Goal: Obtain resource: Download file/media

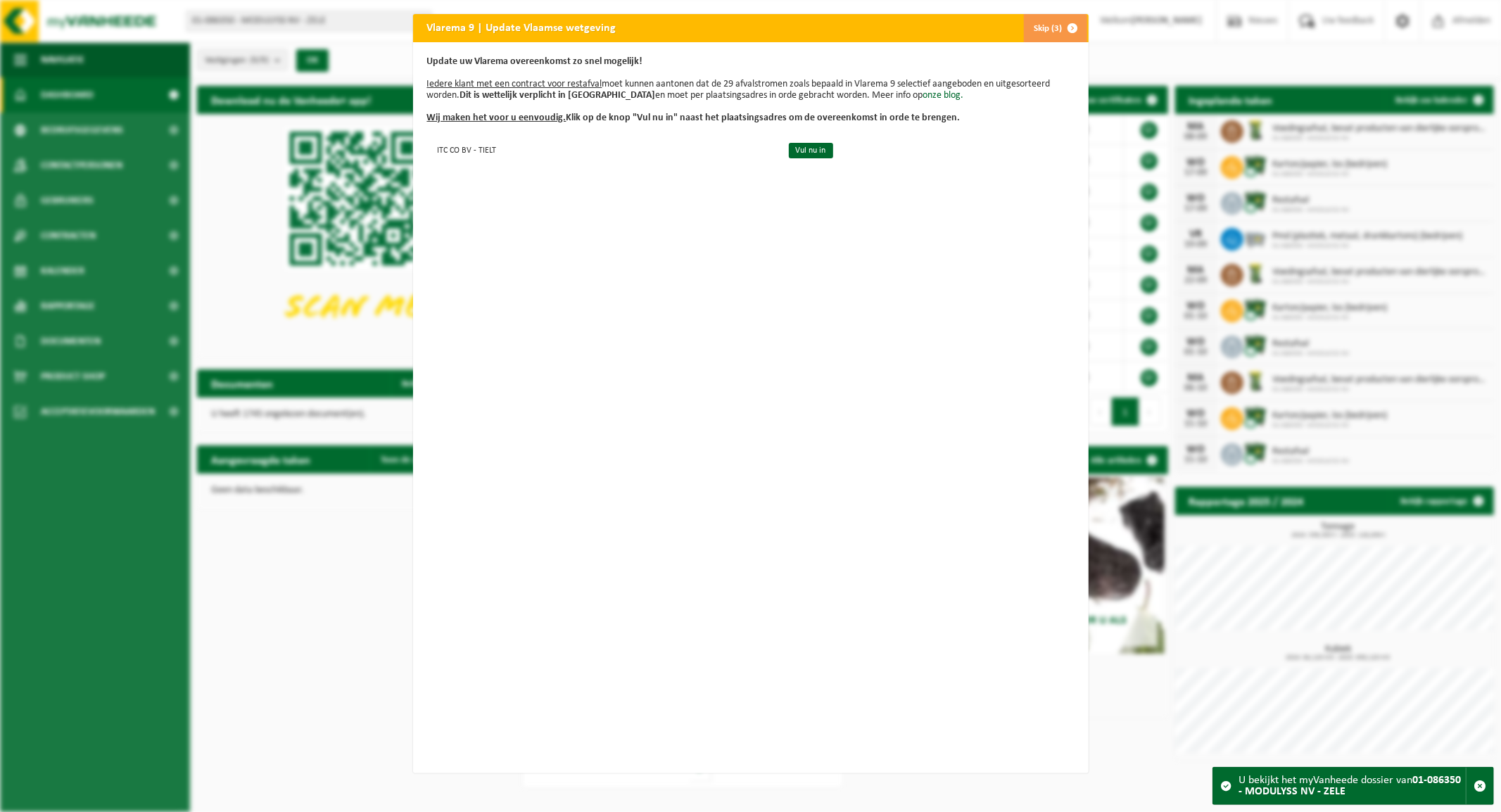
click at [1047, 27] on button "Skip (3)" at bounding box center [1055, 28] width 64 height 28
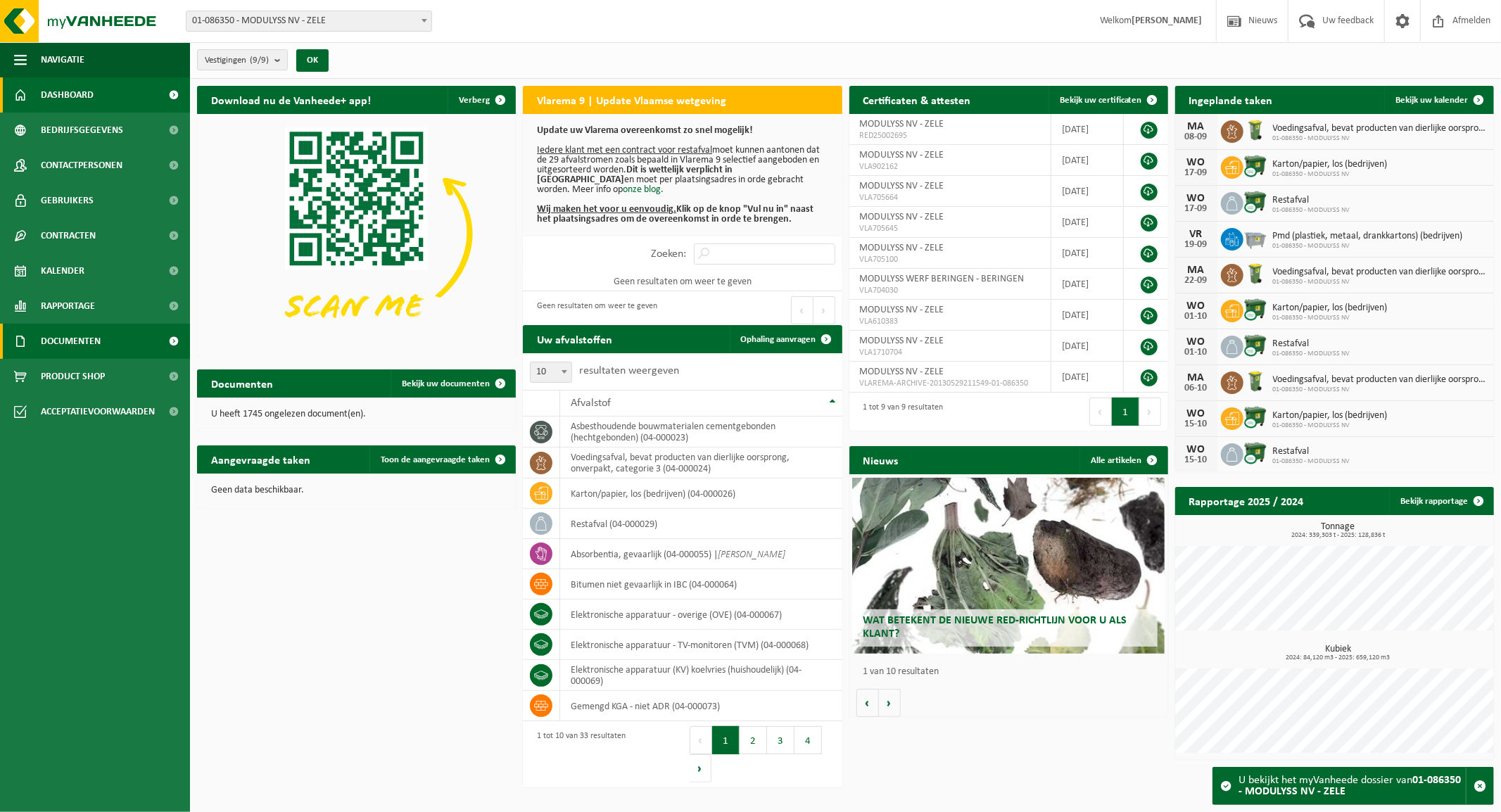
click at [64, 339] on span "Documenten" at bounding box center [70, 341] width 60 height 36
click at [73, 376] on span "Facturen" at bounding box center [62, 376] width 38 height 27
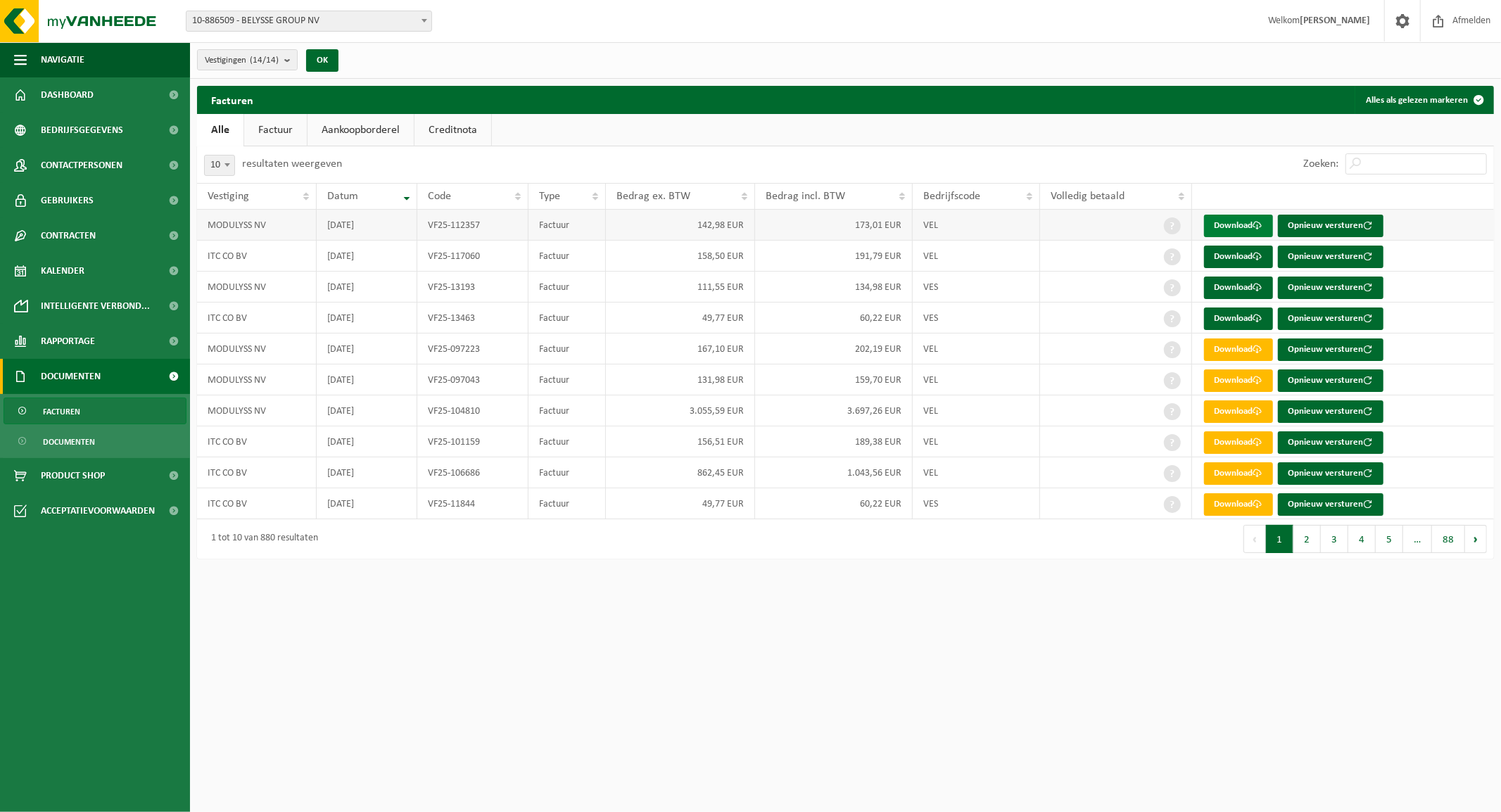
click at [1227, 223] on link "Download" at bounding box center [1238, 225] width 69 height 22
click at [1222, 290] on link "Download" at bounding box center [1238, 287] width 69 height 22
click at [423, 22] on b at bounding box center [424, 21] width 6 height 4
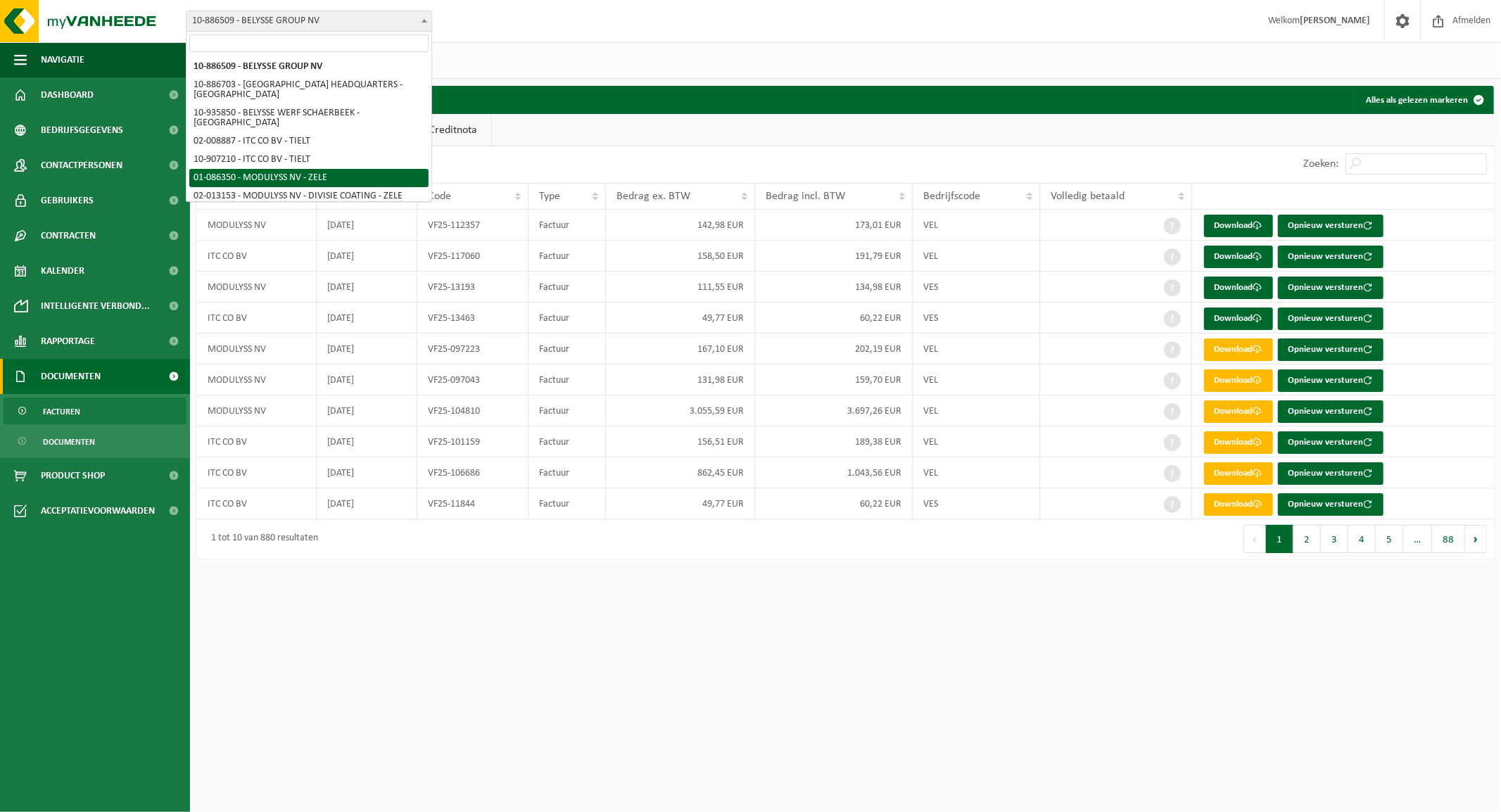
select select "667"
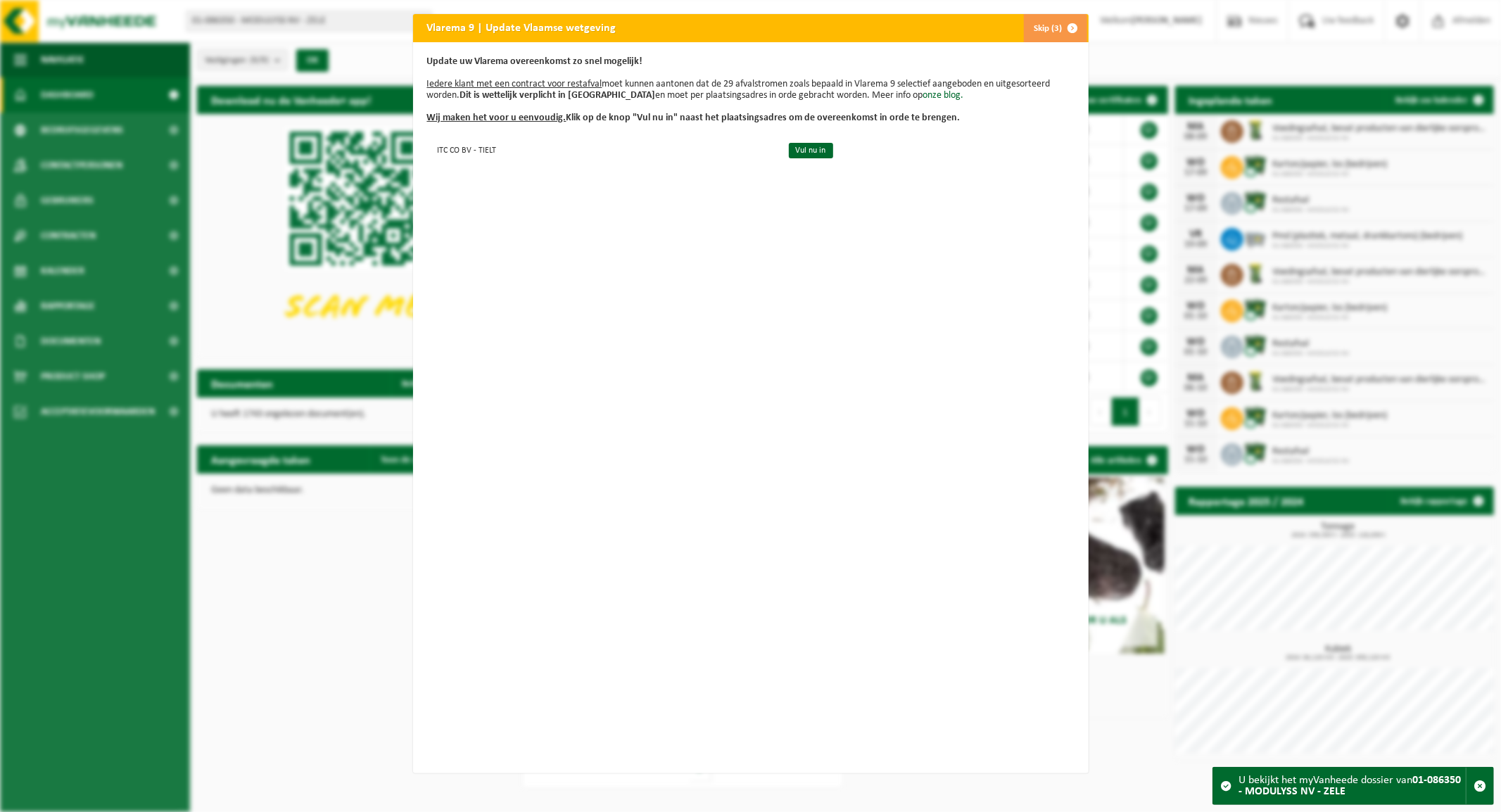
click at [1059, 26] on span "button" at bounding box center [1073, 28] width 28 height 28
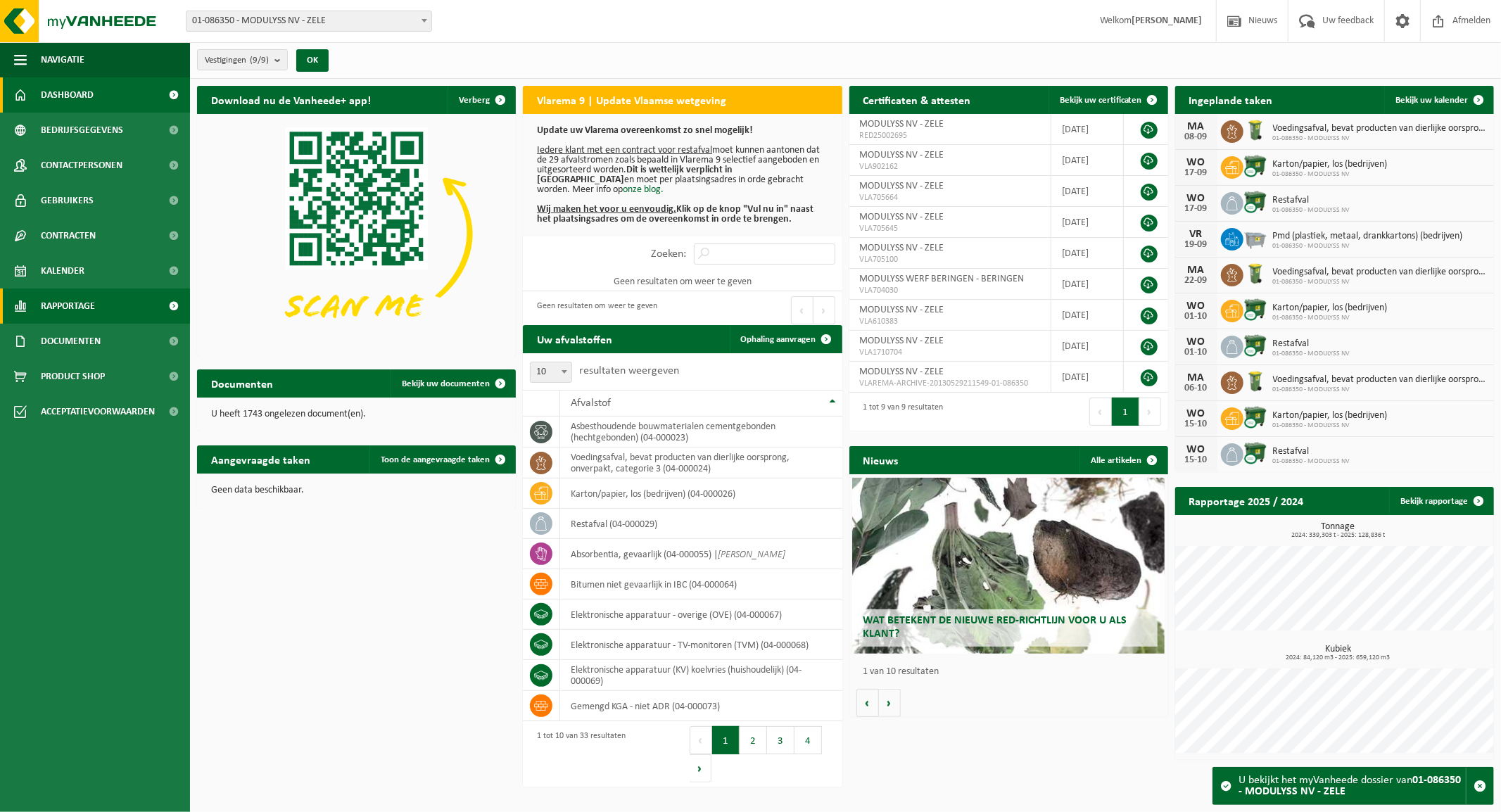
click at [82, 310] on span "Rapportage" at bounding box center [67, 306] width 54 height 36
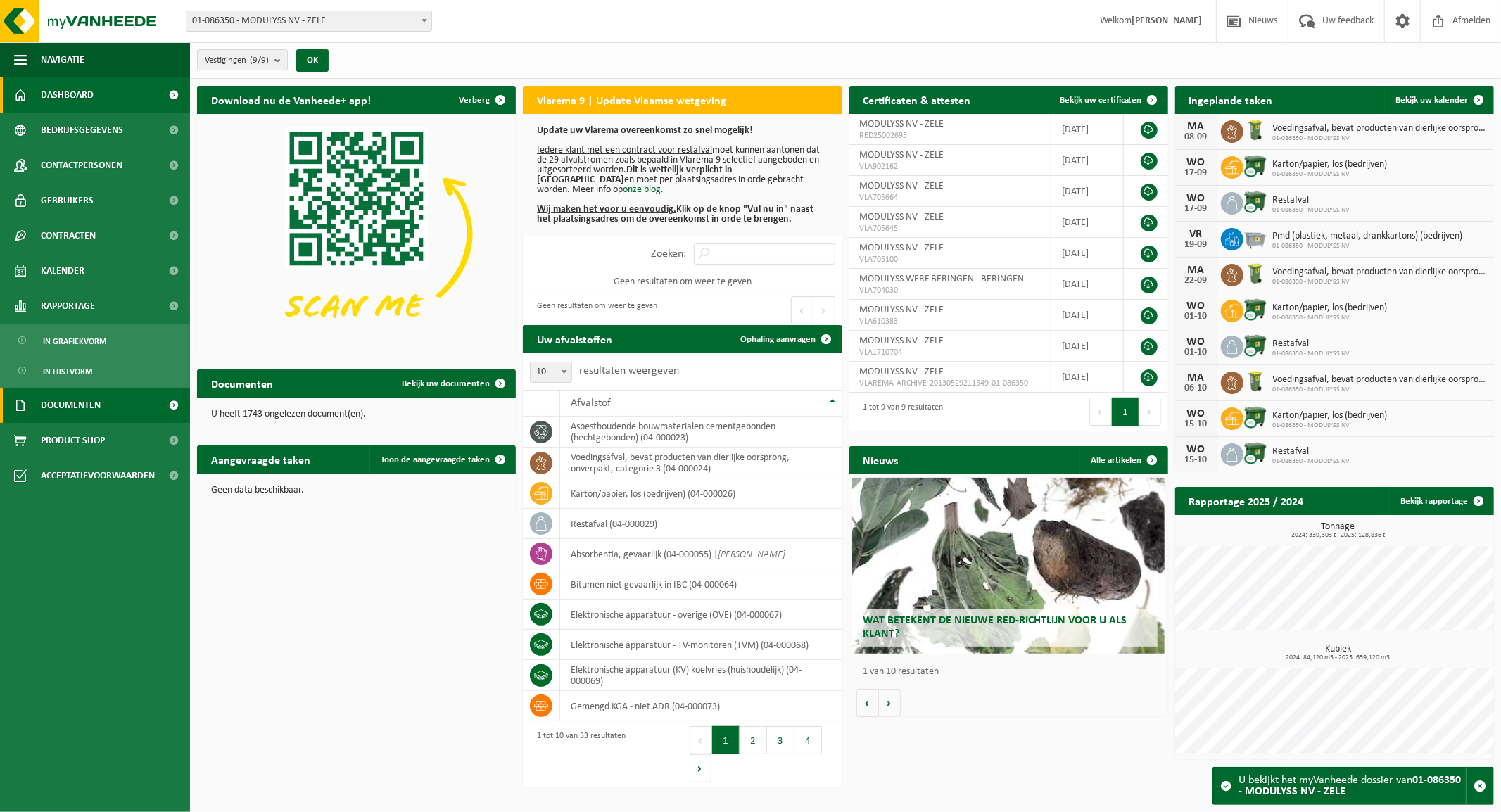
click at [72, 396] on span "Documenten" at bounding box center [70, 405] width 60 height 36
click at [92, 431] on link "Facturen" at bounding box center [95, 440] width 183 height 27
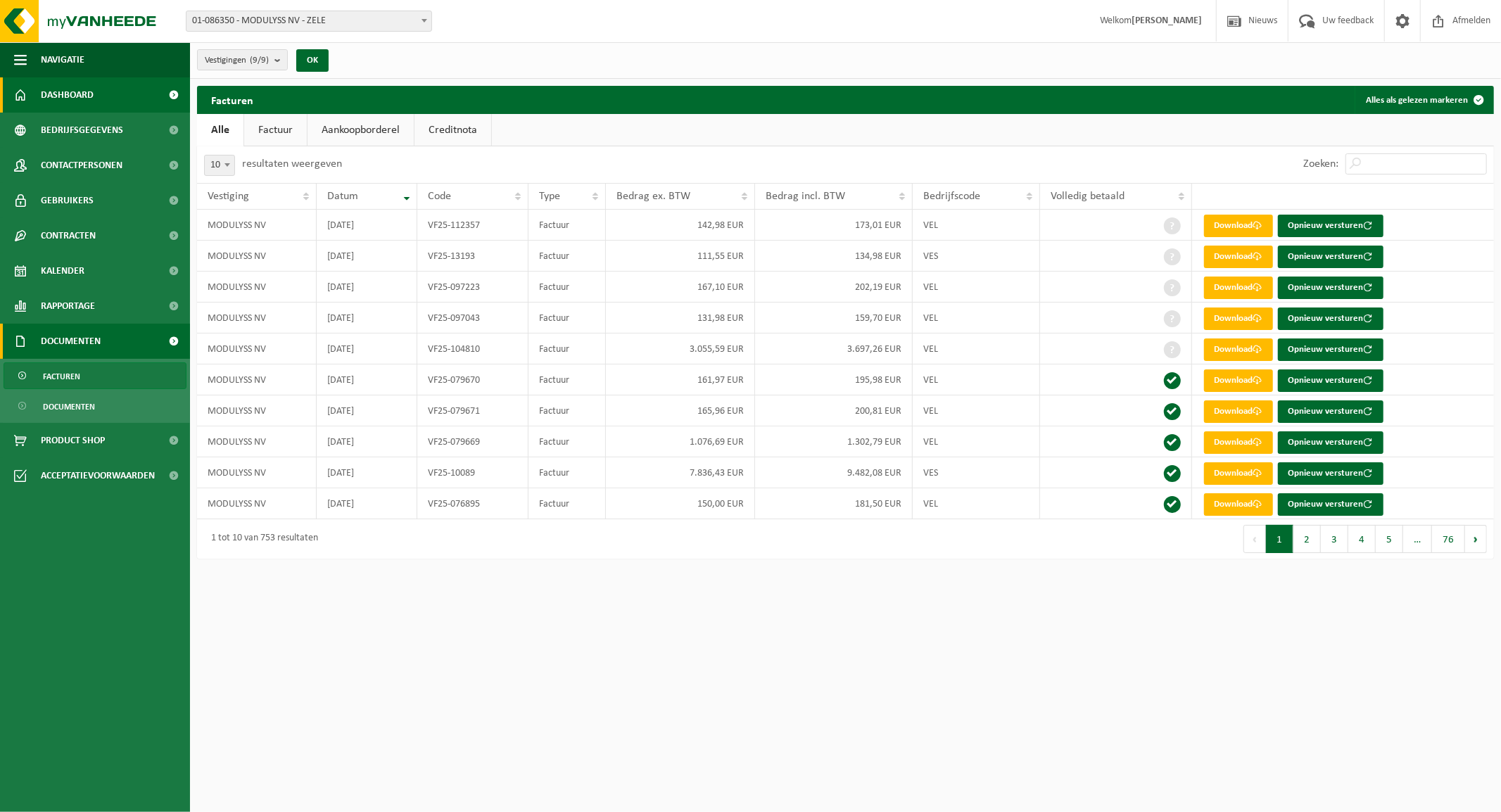
click at [76, 94] on span "Dashboard" at bounding box center [66, 94] width 53 height 36
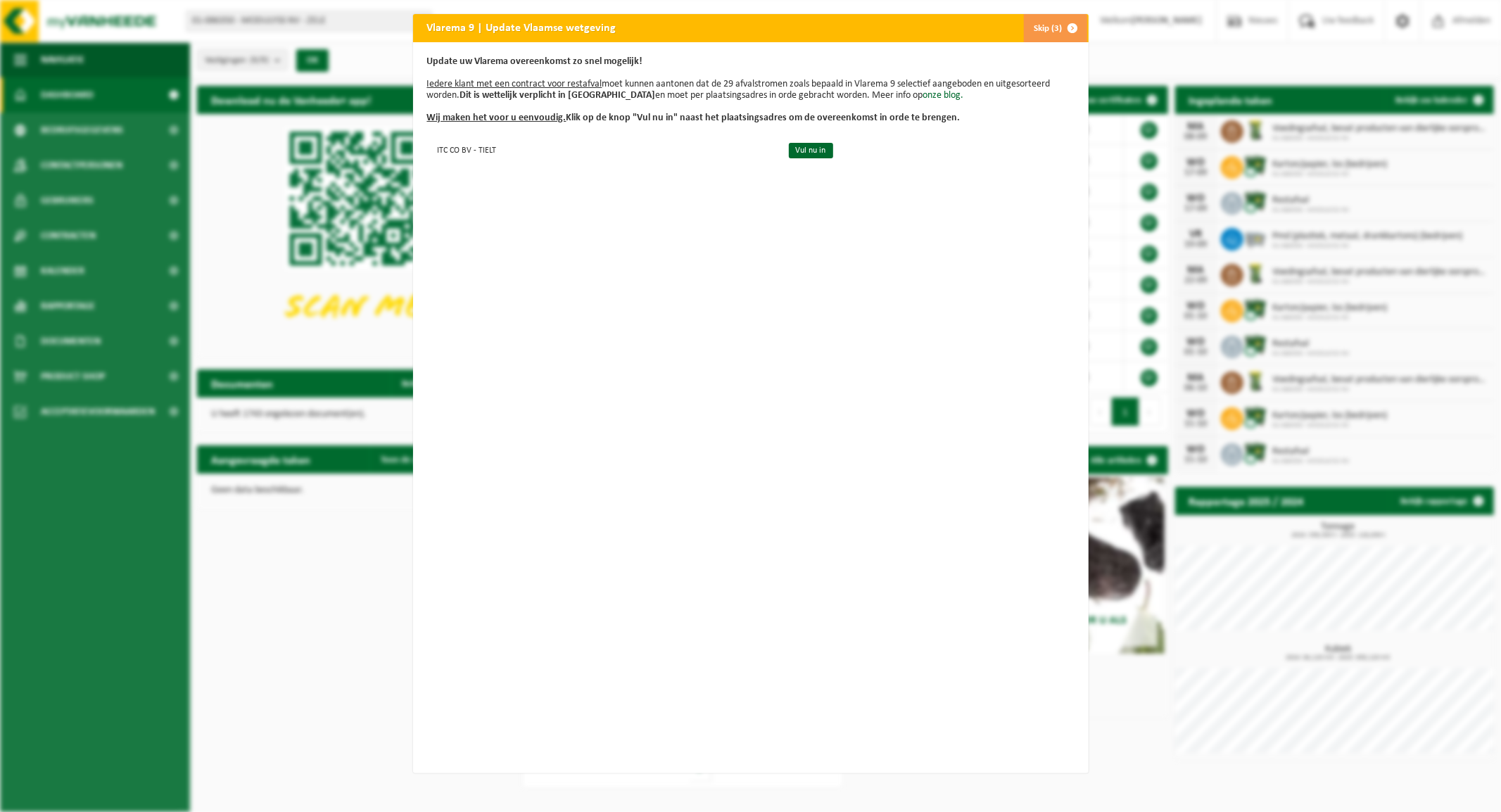
click at [1030, 27] on button "Skip (3)" at bounding box center [1055, 28] width 64 height 28
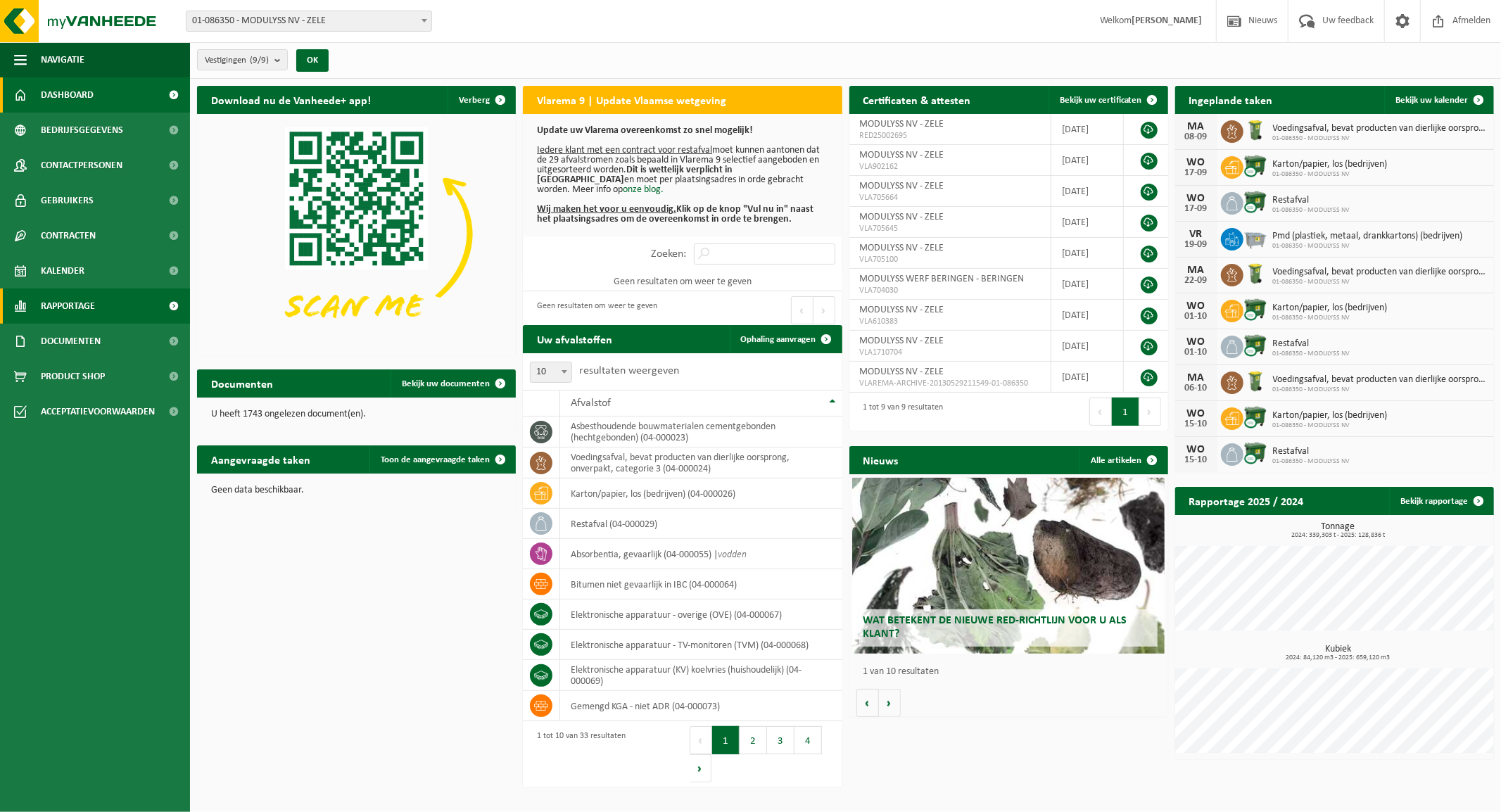
click at [71, 307] on span "Rapportage" at bounding box center [67, 306] width 54 height 36
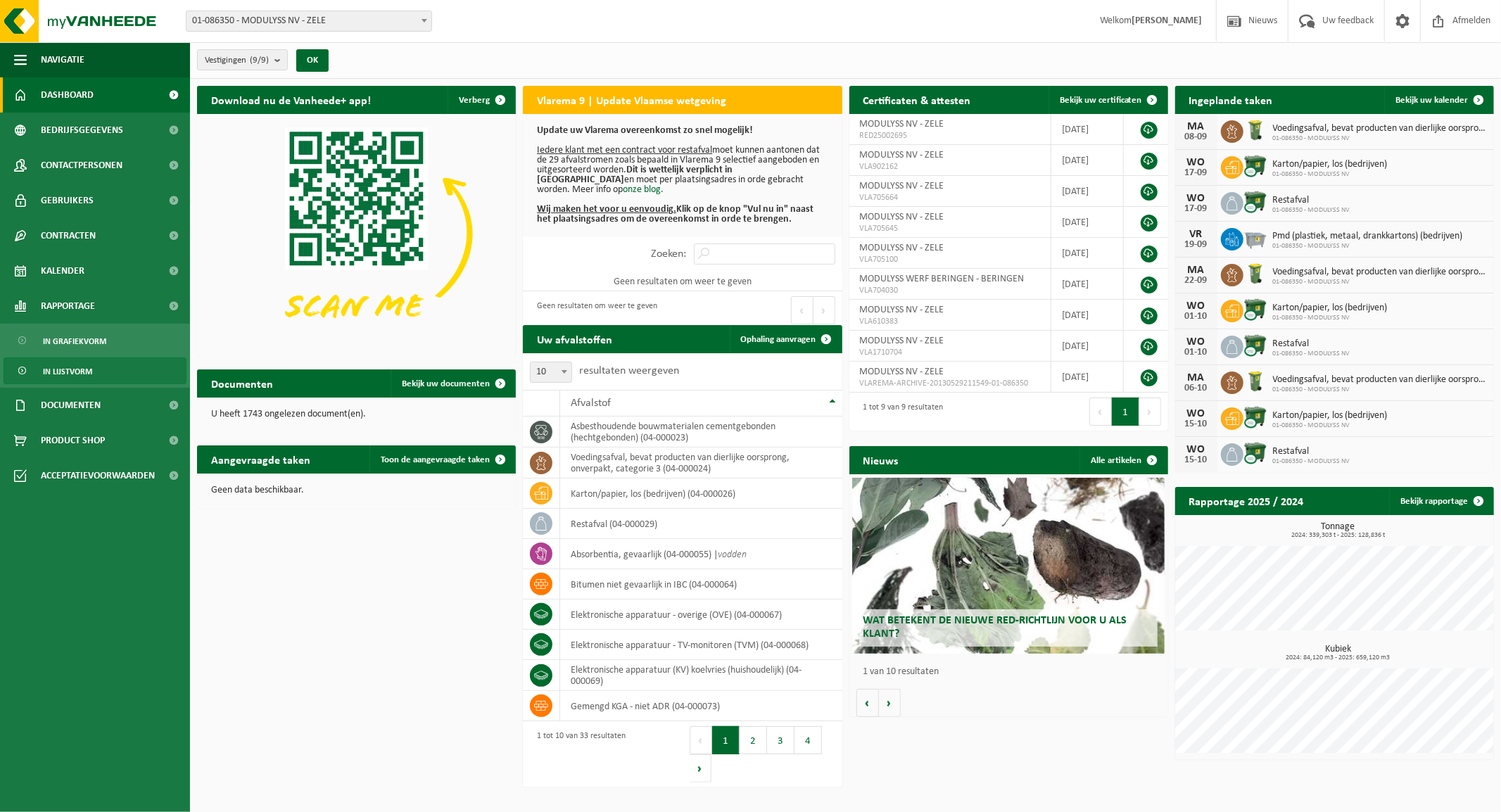
click at [71, 359] on span "In lijstvorm" at bounding box center [67, 371] width 49 height 27
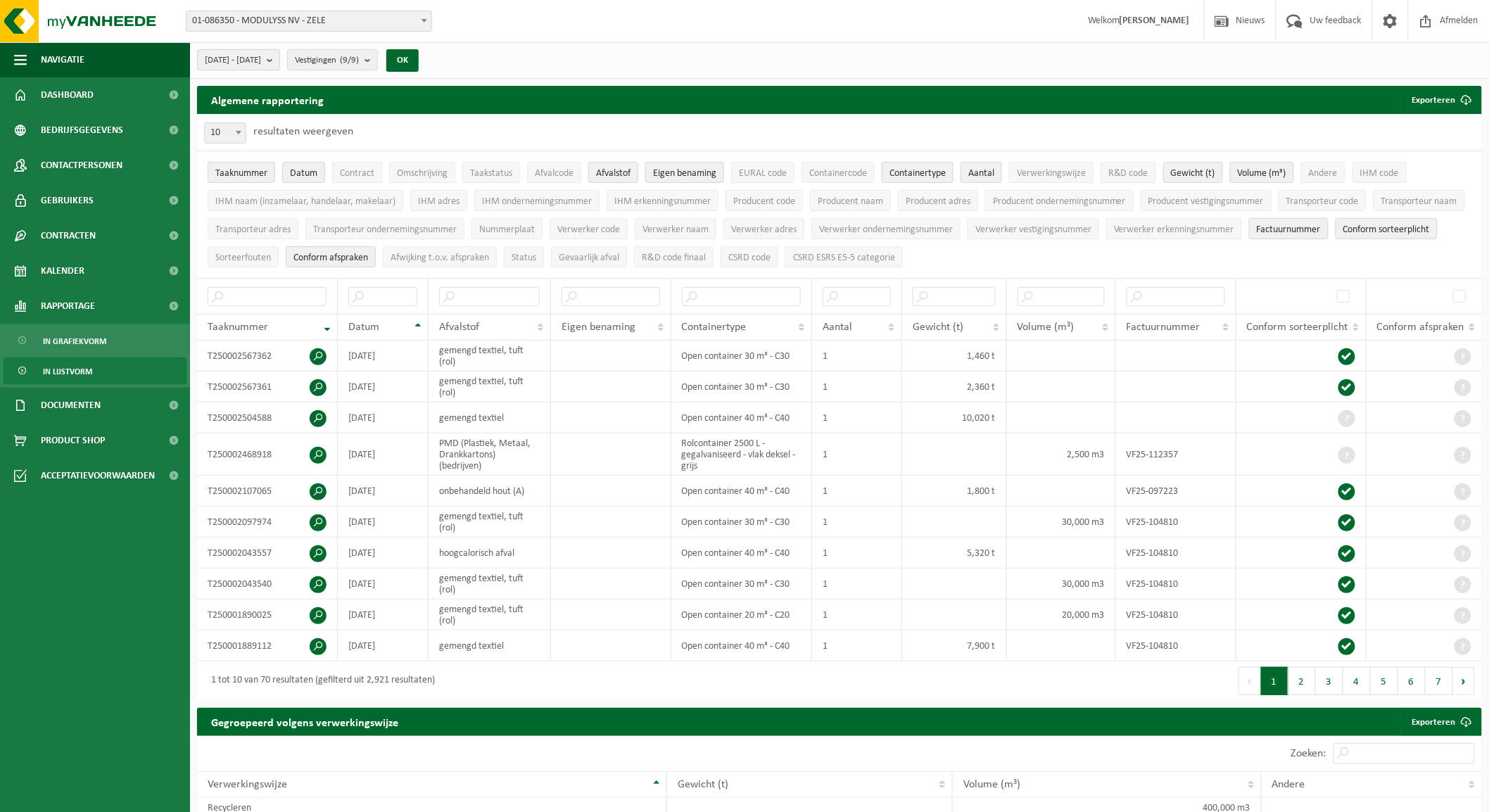
click at [250, 57] on span "[DATE] - [DATE]" at bounding box center [233, 61] width 57 height 21
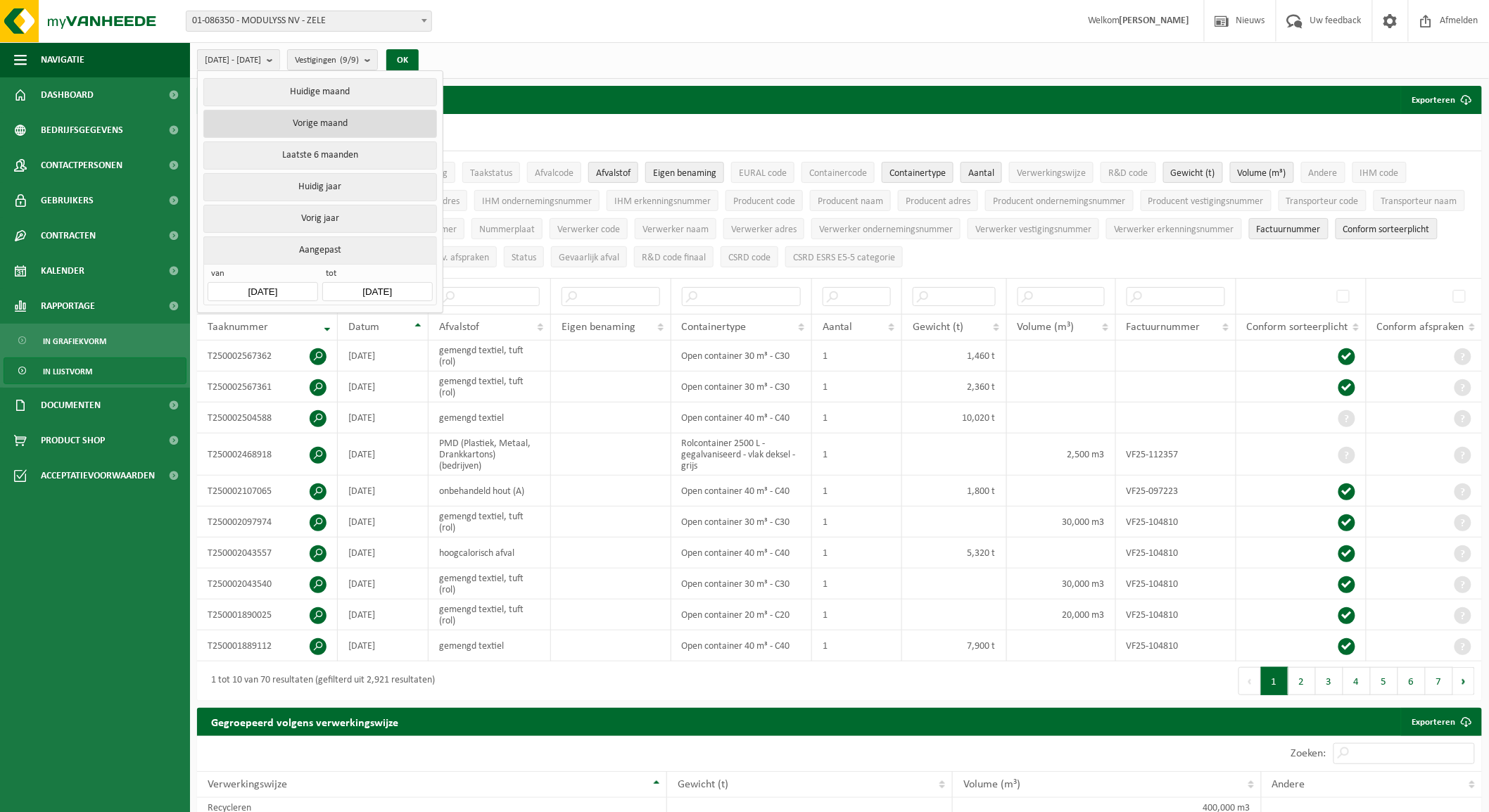
click at [336, 118] on button "Vorige maand" at bounding box center [320, 123] width 233 height 28
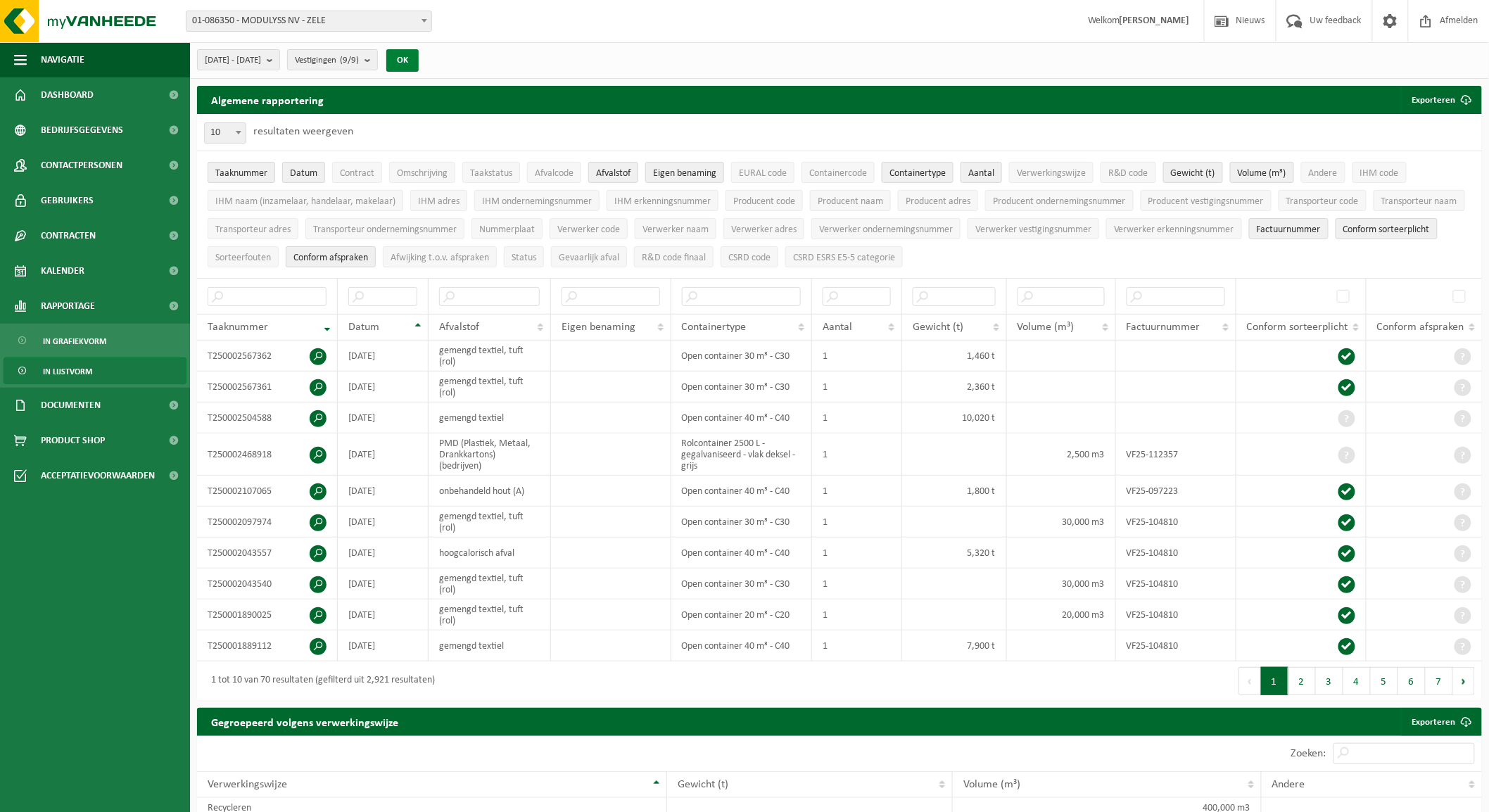
click at [419, 59] on button "OK" at bounding box center [402, 60] width 33 height 22
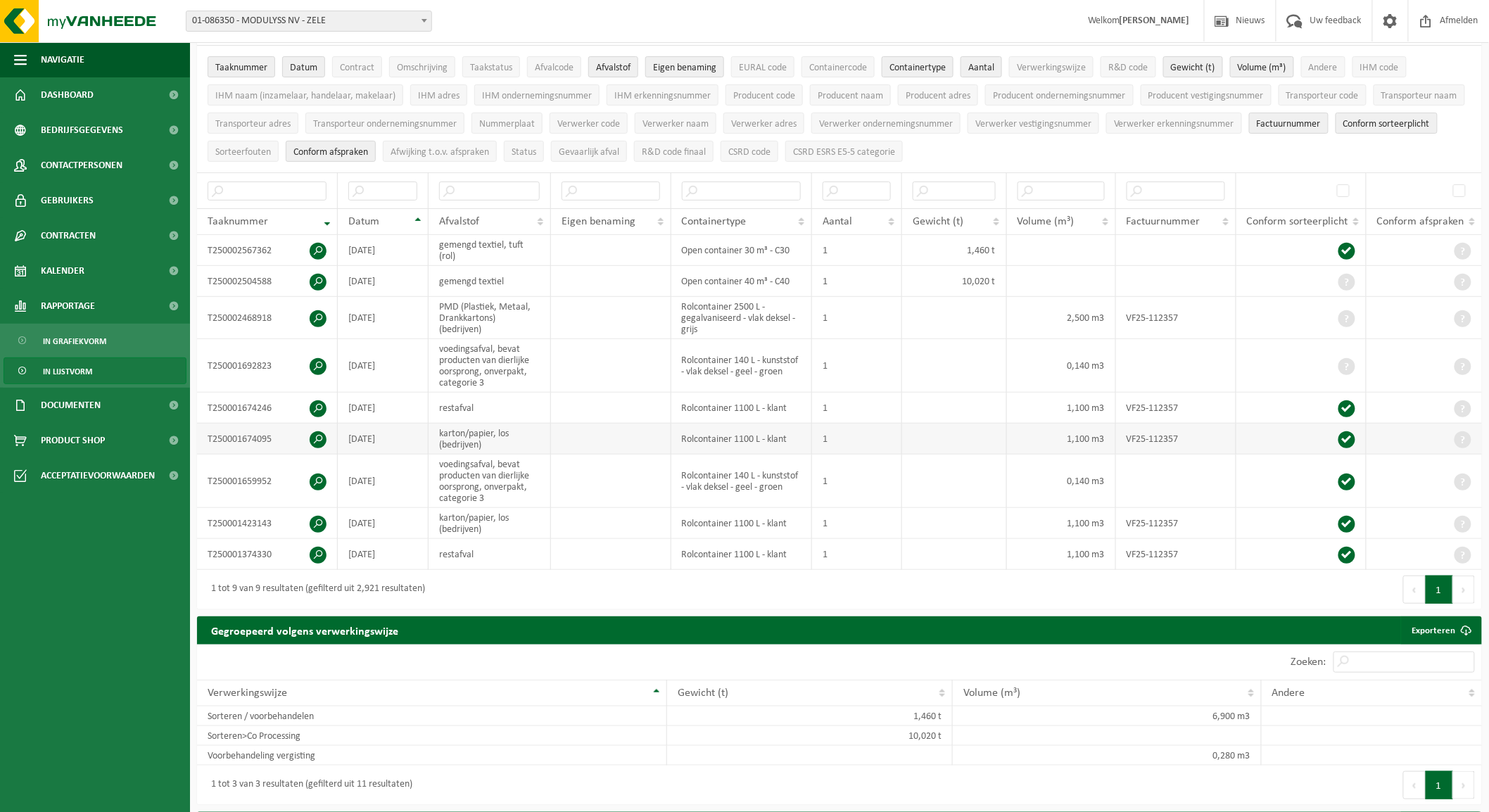
scroll to position [78, 0]
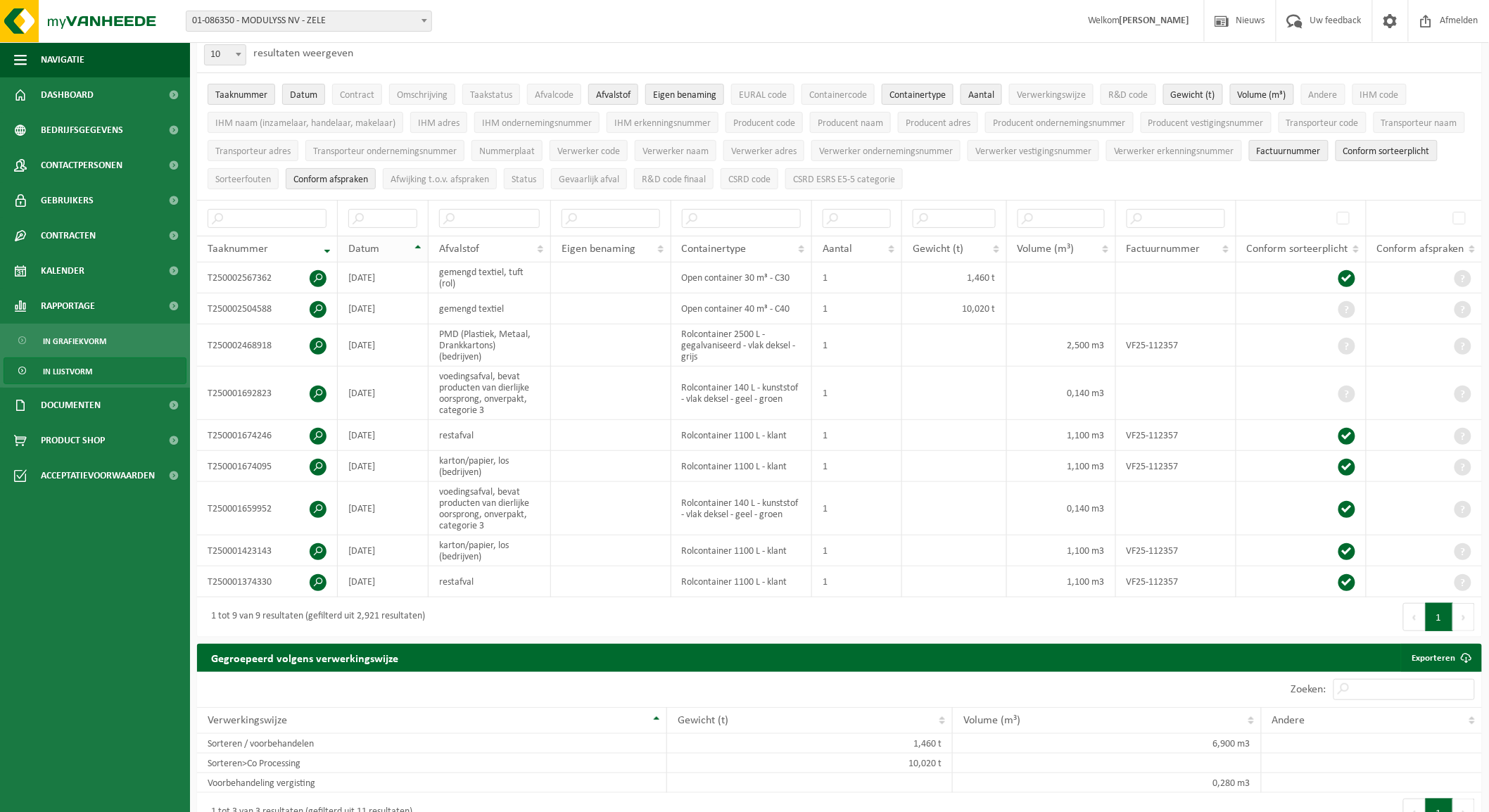
click at [368, 243] on span "Datum" at bounding box center [364, 249] width 31 height 12
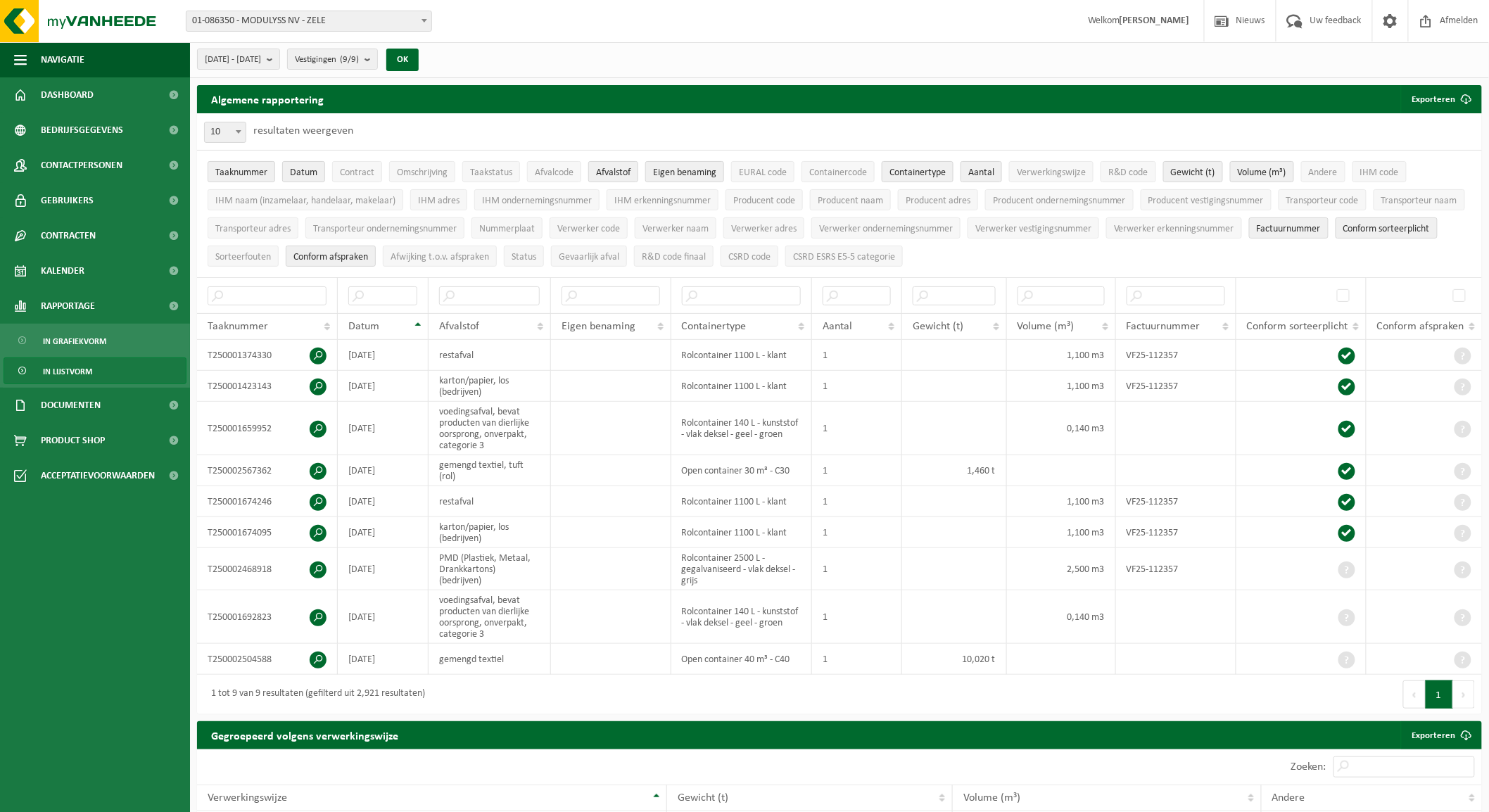
scroll to position [0, 0]
